Goal: Task Accomplishment & Management: Use online tool/utility

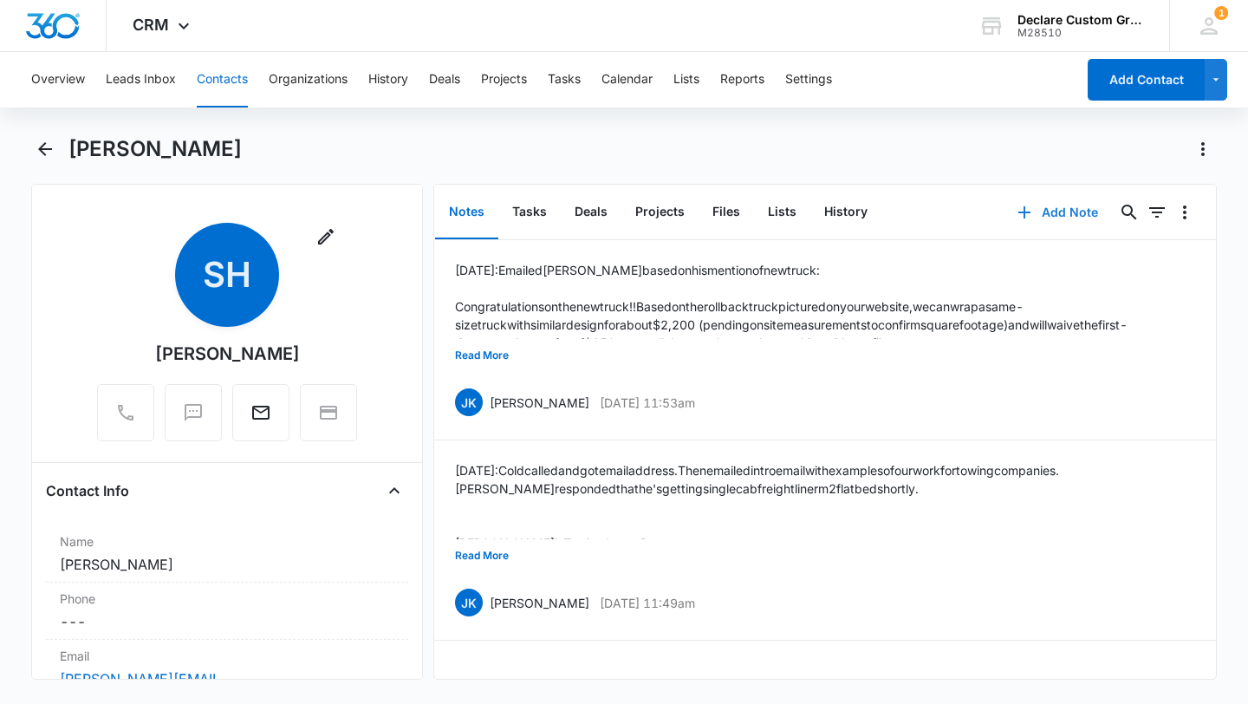
click at [1079, 210] on button "Add Note" at bounding box center [1057, 213] width 115 height 42
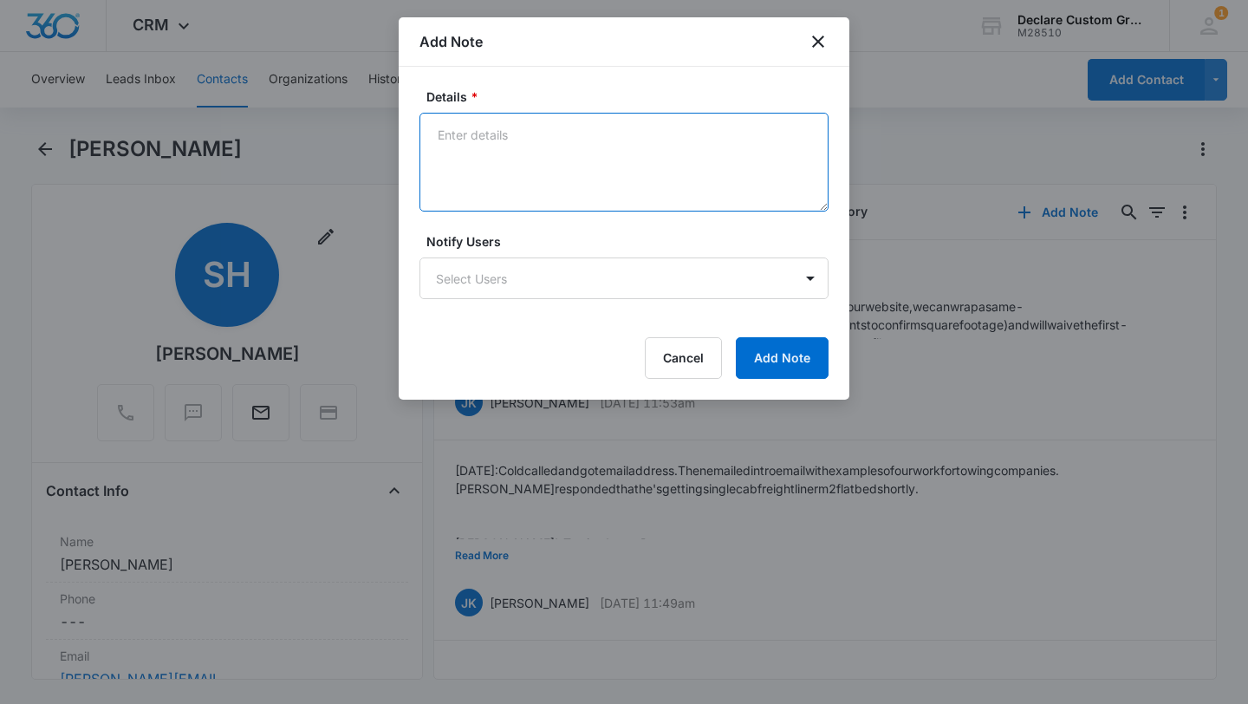
click at [468, 132] on textarea "Details *" at bounding box center [624, 162] width 409 height 99
click at [619, 136] on textarea "[DATE]: [PERSON_NAME] has responded to my email #2 giving him some preliminary …" at bounding box center [624, 162] width 409 height 99
click at [608, 160] on textarea "[DATE]: [PERSON_NAME] has responded [DATE] to my email #2 giving him some preli…" at bounding box center [624, 162] width 409 height 99
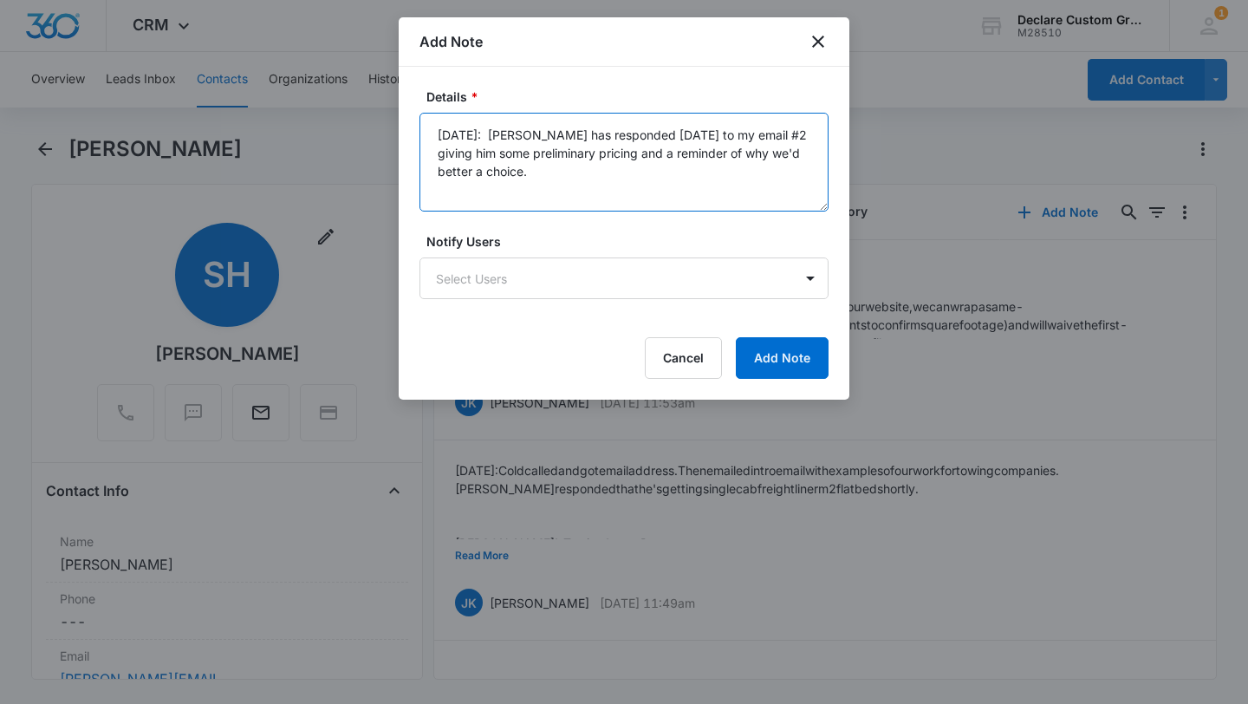
click at [746, 154] on textarea "[DATE]: [PERSON_NAME] has responded [DATE] to my email #2 giving him some preli…" at bounding box center [624, 162] width 409 height 99
click at [502, 178] on textarea "[DATE]: [PERSON_NAME] has responded [DATE] to my email #2 giving him some preli…" at bounding box center [624, 162] width 409 height 99
click at [451, 190] on textarea "[DATE]: [PERSON_NAME] has responded [DATE] to my email #2 giving him some preli…" at bounding box center [624, 162] width 409 height 99
click at [624, 184] on textarea "[DATE]: [PERSON_NAME] has responded [DATE] to my email #2 giving him some preli…" at bounding box center [624, 162] width 409 height 99
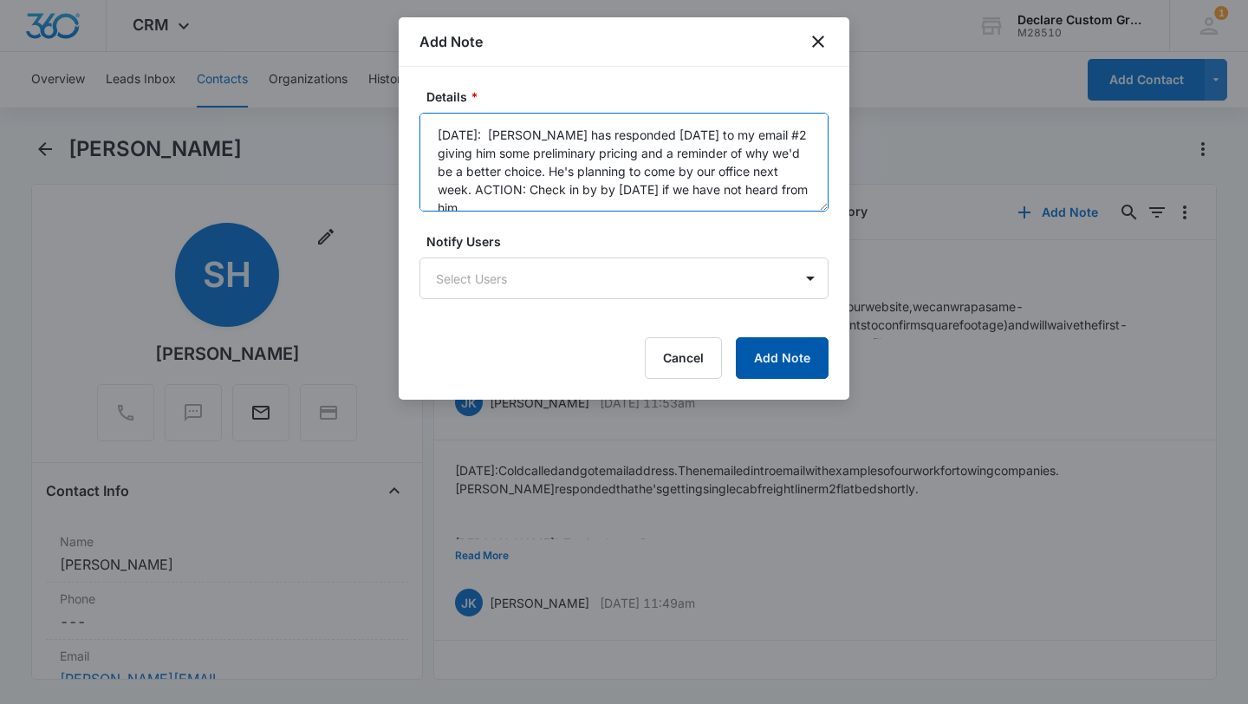
type textarea "[DATE]: [PERSON_NAME] has responded [DATE] to my email #2 giving him some preli…"
click at [798, 370] on button "Add Note" at bounding box center [782, 358] width 93 height 42
